Goal: Information Seeking & Learning: Learn about a topic

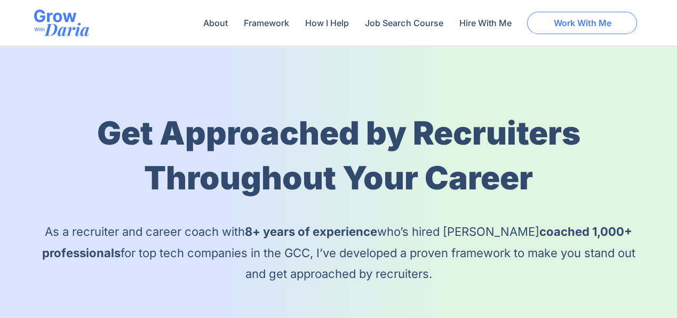
click at [556, 19] on span "Work With Me" at bounding box center [582, 23] width 58 height 9
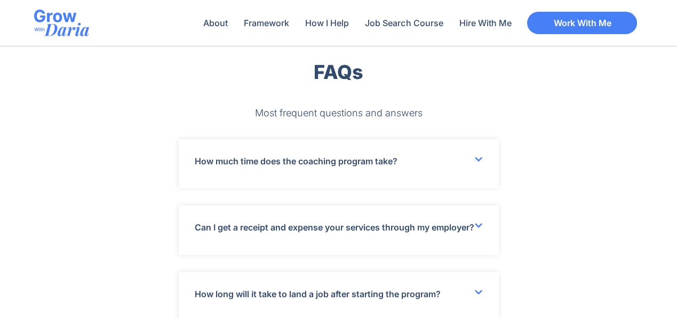
scroll to position [2926, 0]
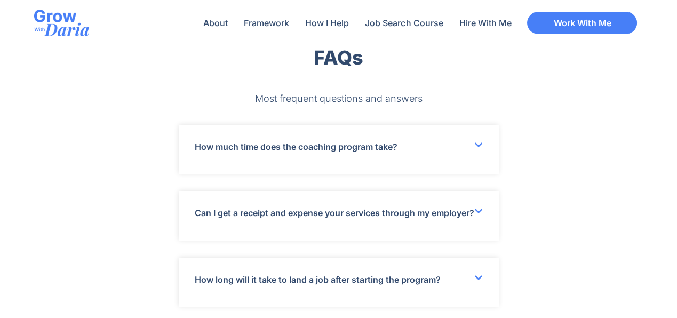
click at [475, 211] on icon at bounding box center [478, 211] width 9 height 9
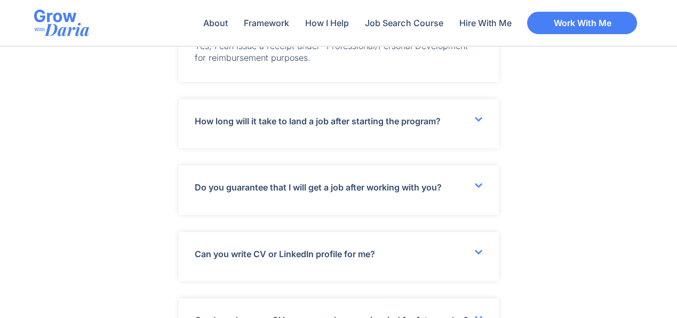
scroll to position [3139, 0]
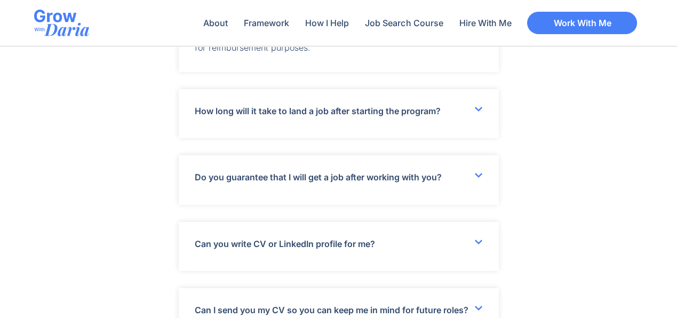
click at [376, 254] on div "Can you write CV or LinkedIn profile for me?" at bounding box center [339, 246] width 320 height 49
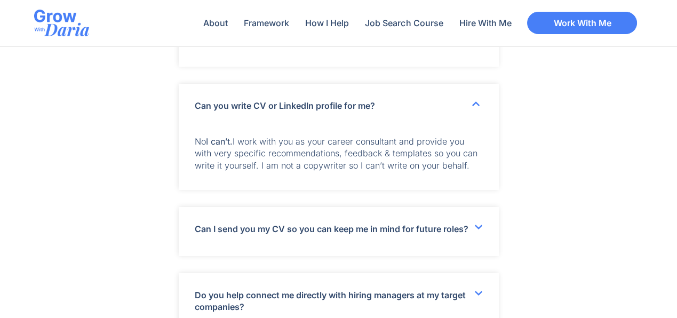
scroll to position [3299, 0]
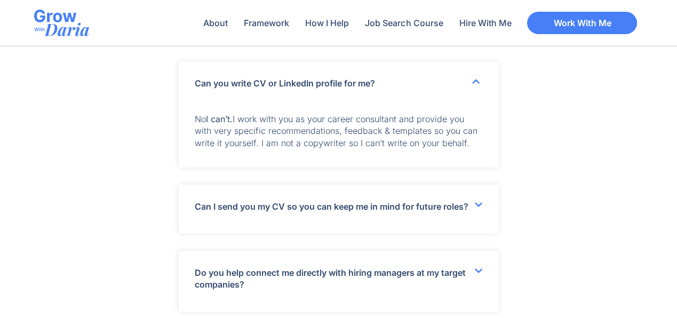
click at [400, 226] on div "Can I send you my CV so you can keep me in mind for future roles?" at bounding box center [339, 208] width 320 height 49
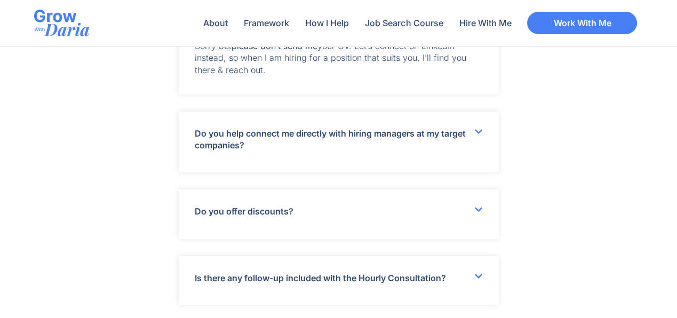
scroll to position [3513, 0]
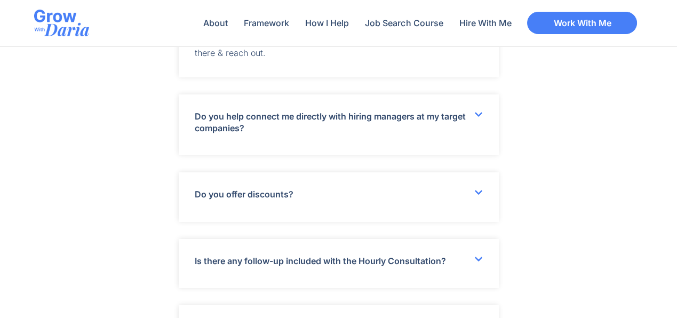
drag, startPoint x: 340, startPoint y: 208, endPoint x: 346, endPoint y: 204, distance: 7.3
click at [340, 208] on div "Do you offer discounts?" at bounding box center [339, 196] width 320 height 49
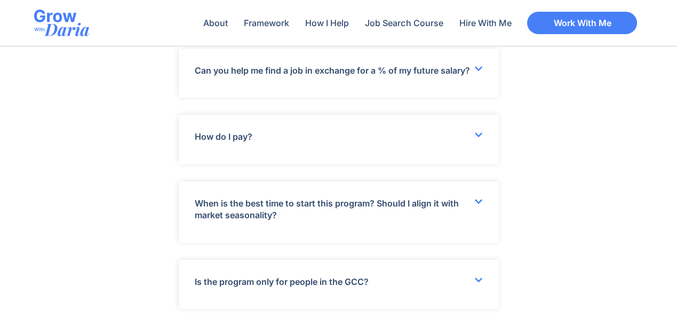
scroll to position [3885, 0]
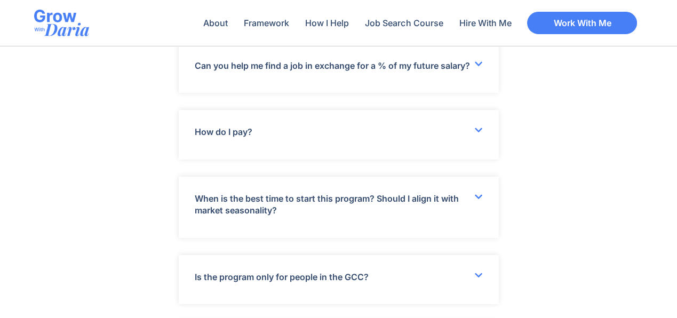
click at [340, 150] on div "How do I pay?" at bounding box center [339, 134] width 320 height 49
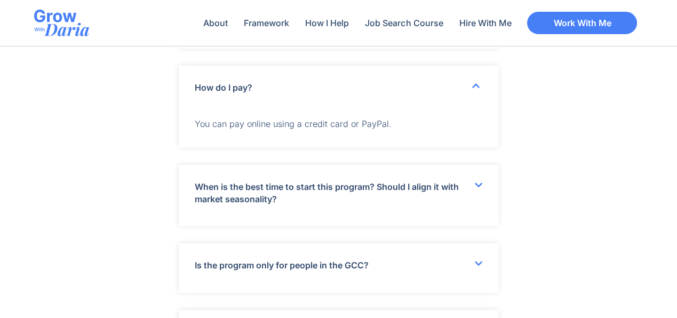
scroll to position [3992, 0]
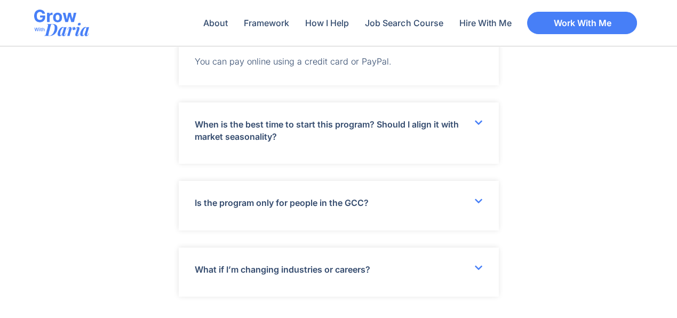
click at [408, 152] on div "When is the best time to start this program? Should I align it with market seas…" at bounding box center [339, 132] width 320 height 61
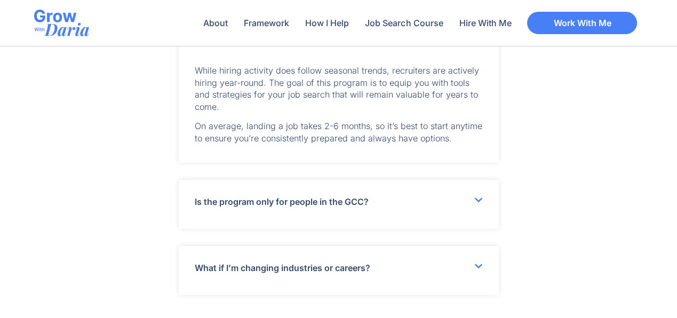
scroll to position [4099, 0]
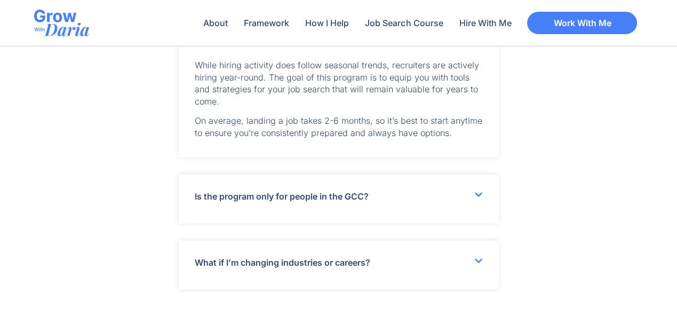
click at [350, 202] on link "Is the program only for people in the GCC?" at bounding box center [282, 196] width 174 height 11
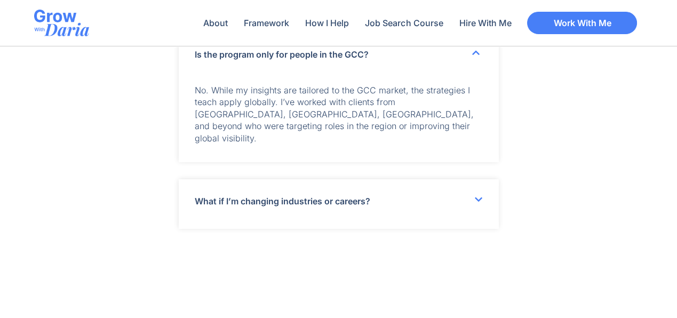
scroll to position [4259, 0]
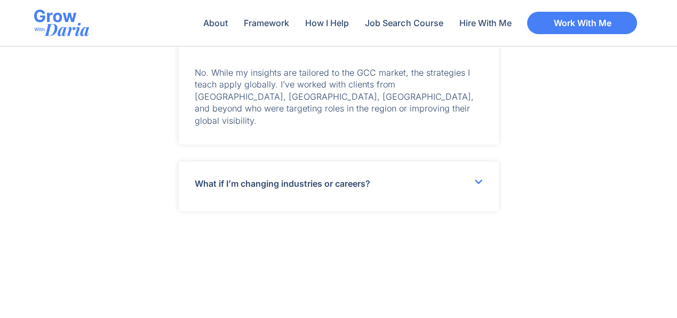
drag, startPoint x: 339, startPoint y: 190, endPoint x: 342, endPoint y: 184, distance: 7.2
click at [339, 187] on div "What if I’m changing industries or careers?" at bounding box center [339, 186] width 320 height 49
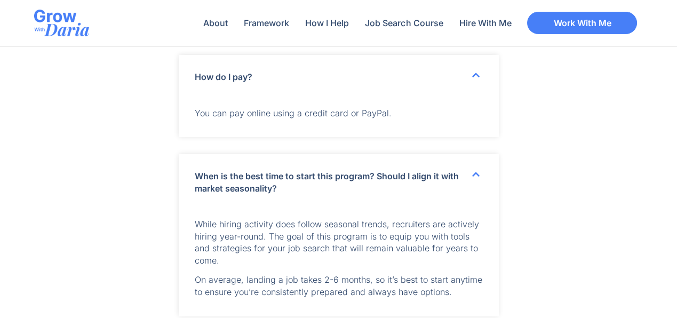
scroll to position [3939, 0]
